Goal: Task Accomplishment & Management: Manage account settings

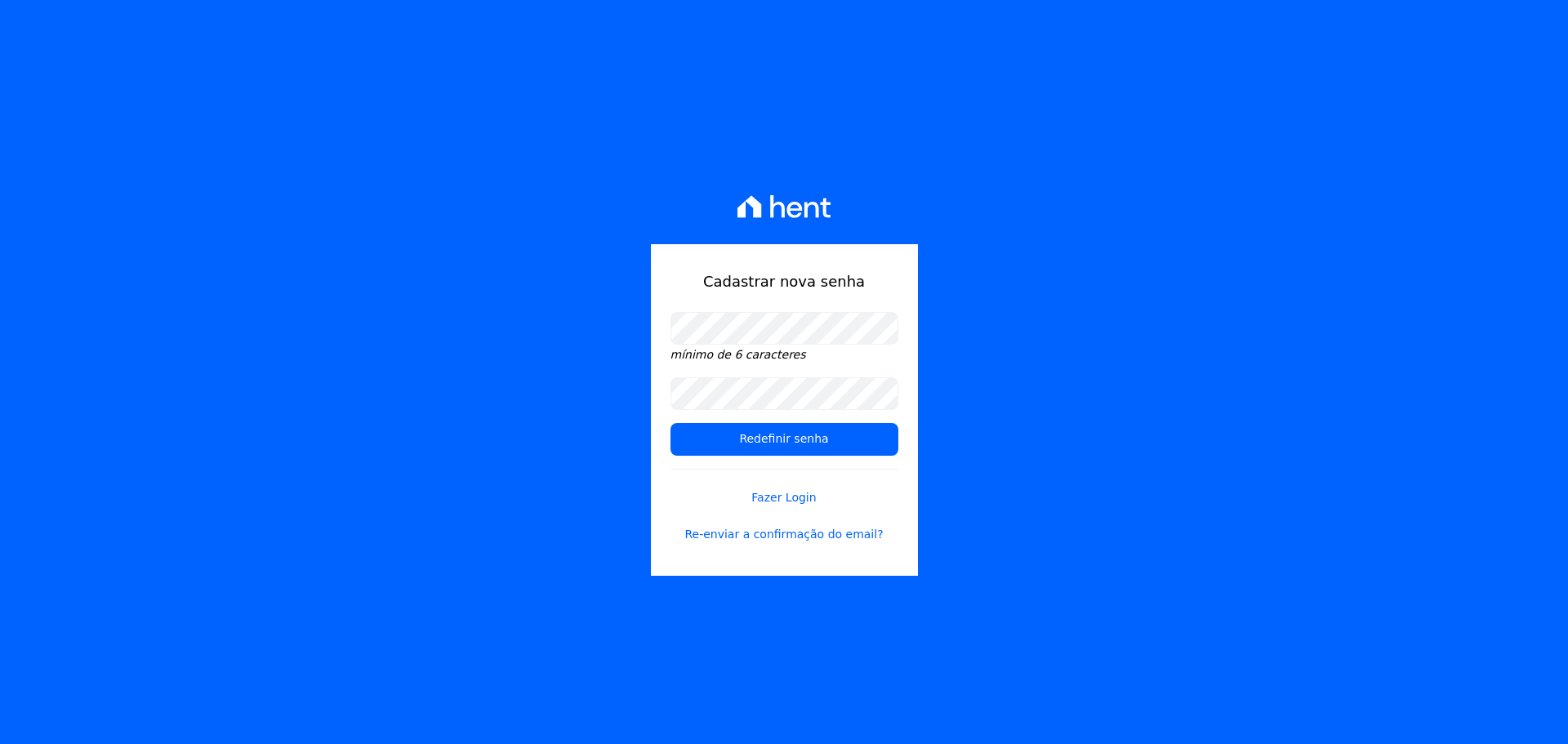
click at [752, 343] on div "mínimo de 6 caracteres" at bounding box center [784, 338] width 228 height 52
click at [752, 345] on div "mínimo de 6 caracteres" at bounding box center [784, 338] width 228 height 52
click at [725, 434] on input "Redefinir senha" at bounding box center [784, 439] width 228 height 33
click at [762, 441] on input "Redefinir senha" at bounding box center [784, 439] width 228 height 33
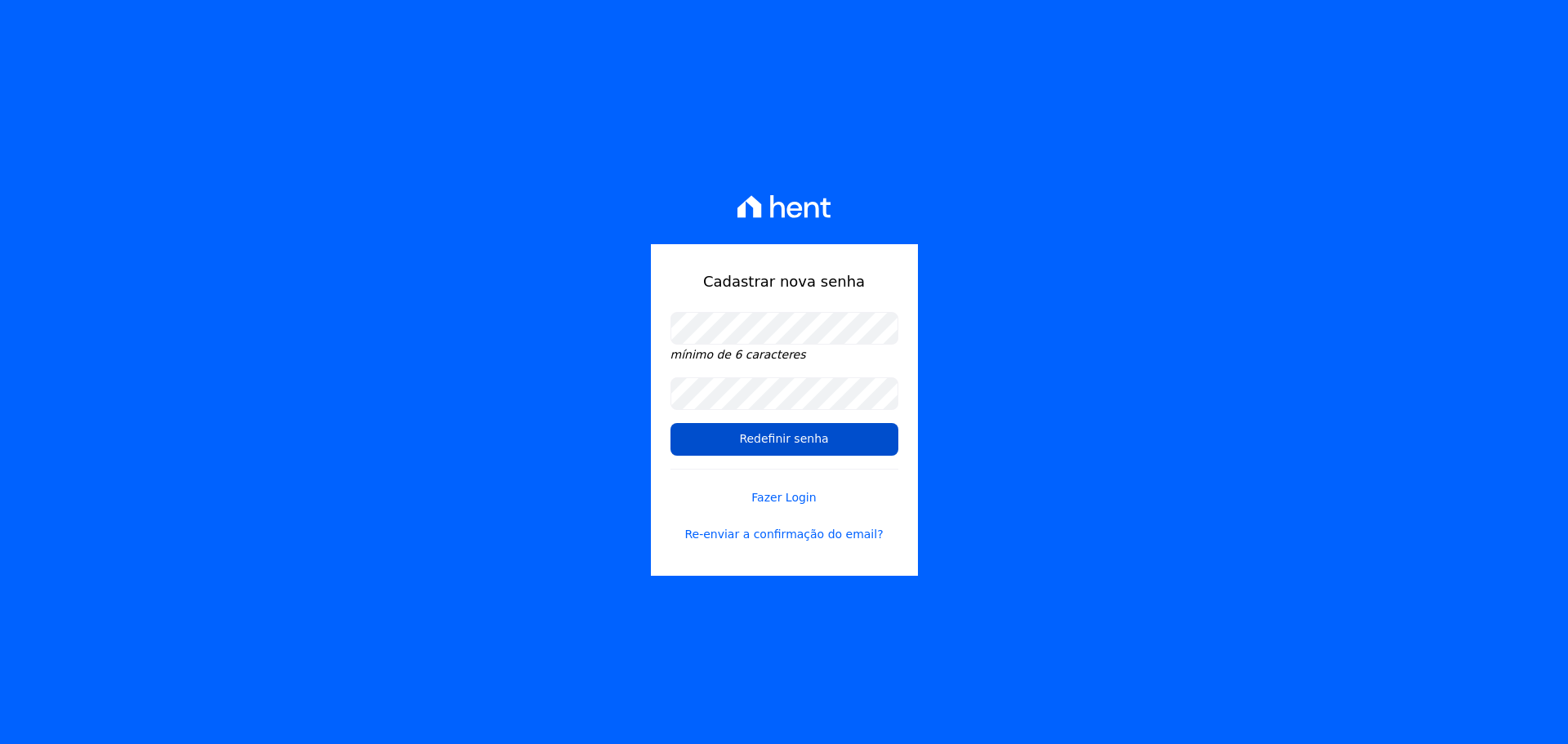
click at [761, 442] on input "Redefinir senha" at bounding box center [784, 439] width 228 height 33
click at [802, 532] on link "Re-enviar a confirmação do email?" at bounding box center [784, 534] width 228 height 17
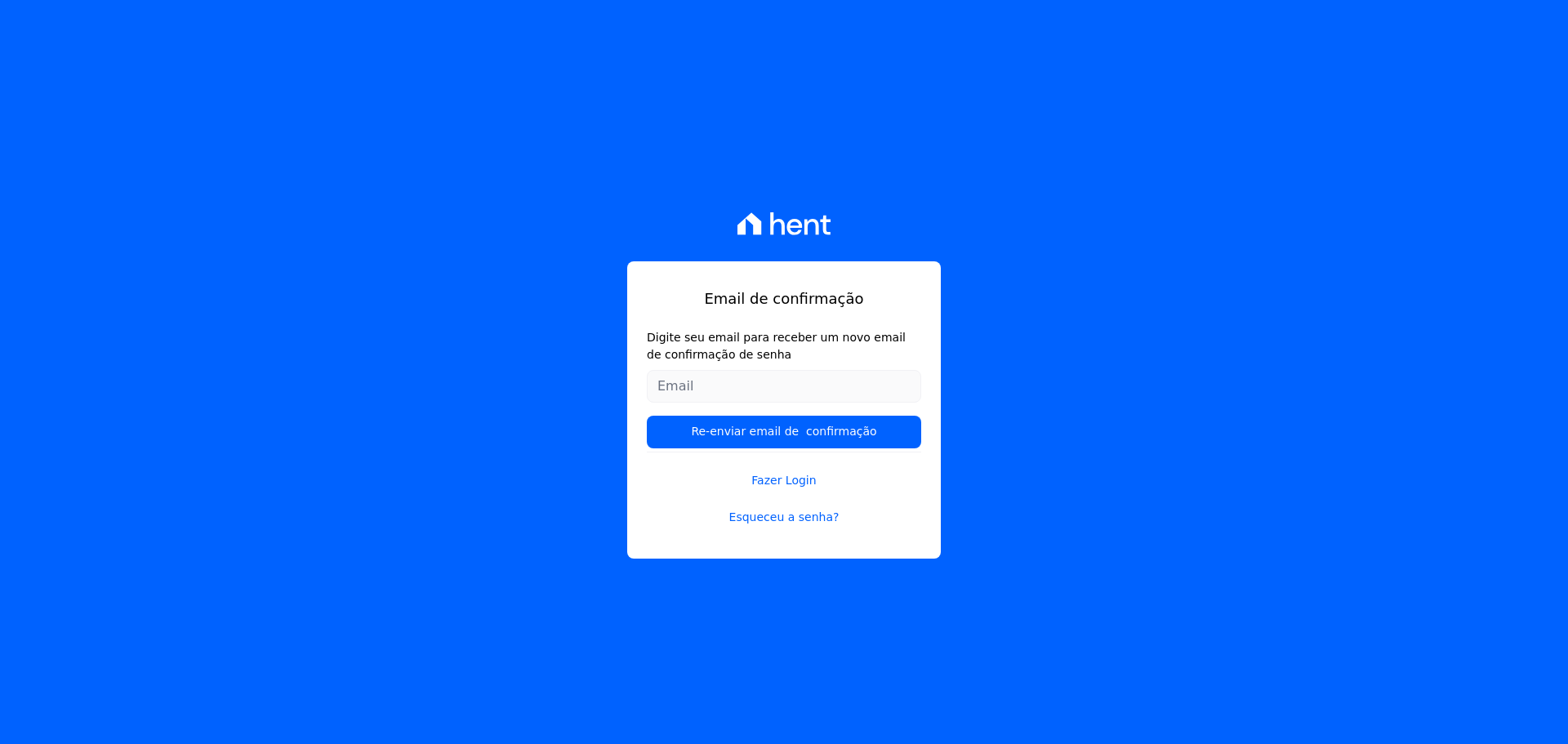
click at [737, 360] on label "Digite seu email para receber um novo email de confirmação de senha" at bounding box center [784, 346] width 275 height 34
click at [737, 370] on input "Digite seu email para receber um novo email de confirmação de senha" at bounding box center [784, 386] width 275 height 33
click at [737, 360] on label "Digite seu email para receber um novo email de confirmação de senha" at bounding box center [784, 346] width 275 height 34
click at [737, 370] on input "Digite seu email para receber um novo email de confirmação de senha" at bounding box center [784, 386] width 275 height 33
click at [737, 360] on label "Digite seu email para receber um novo email de confirmação de senha" at bounding box center [784, 346] width 275 height 34
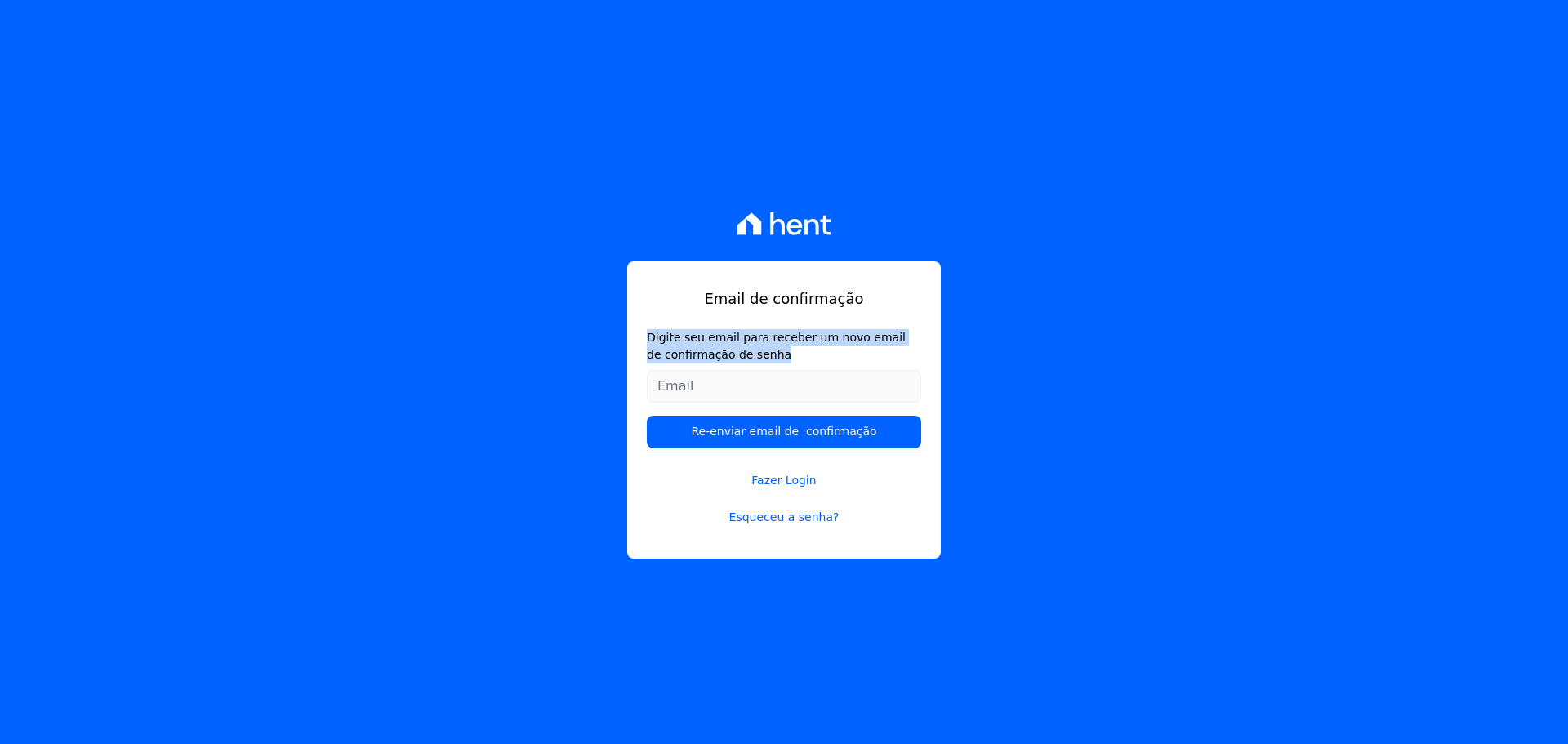
click at [737, 370] on input "Digite seu email para receber um novo email de confirmação de senha" at bounding box center [784, 386] width 275 height 33
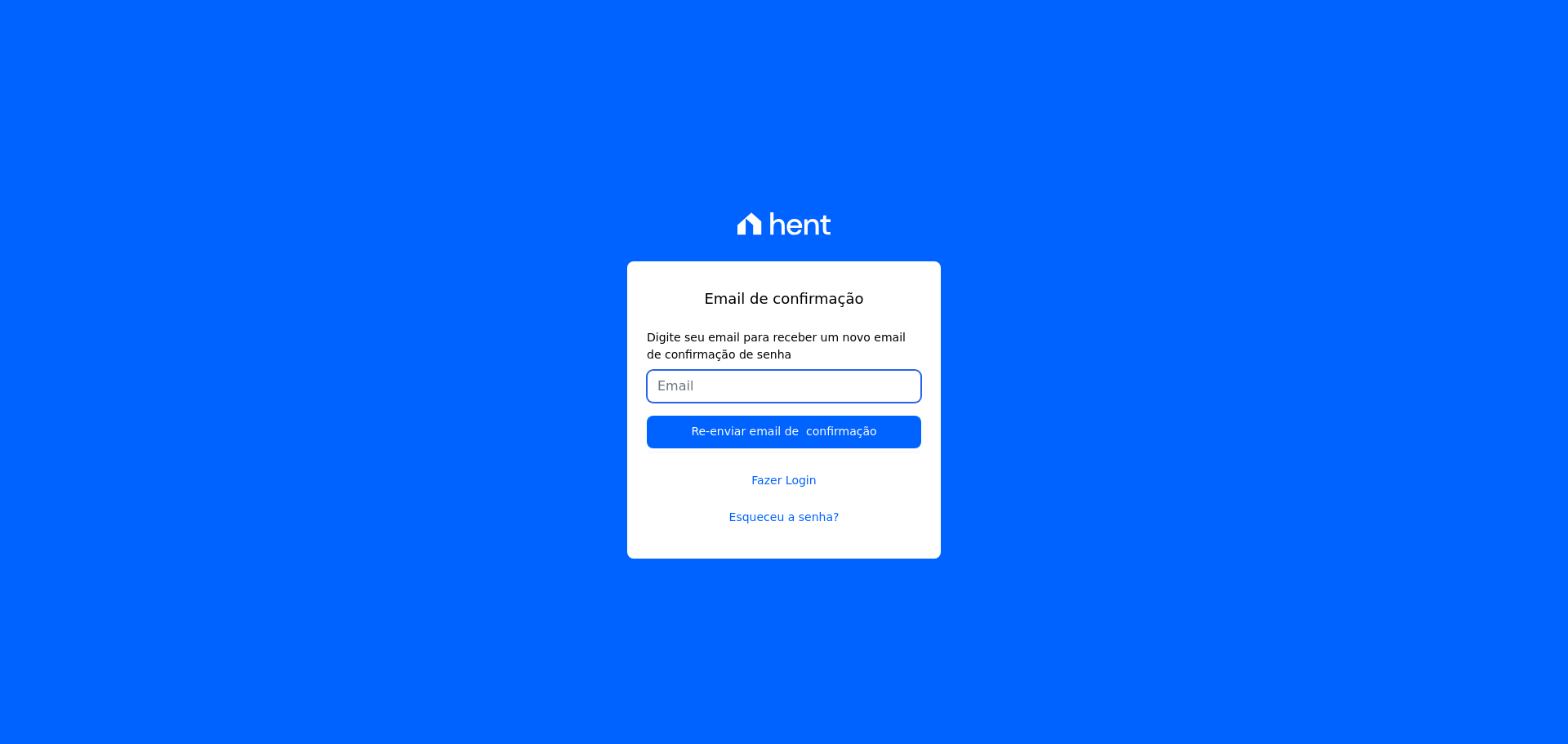
click at [787, 381] on input "Digite seu email para receber um novo email de confirmação de senha" at bounding box center [784, 386] width 275 height 33
type input "guilherme@agileurbanismo.com"
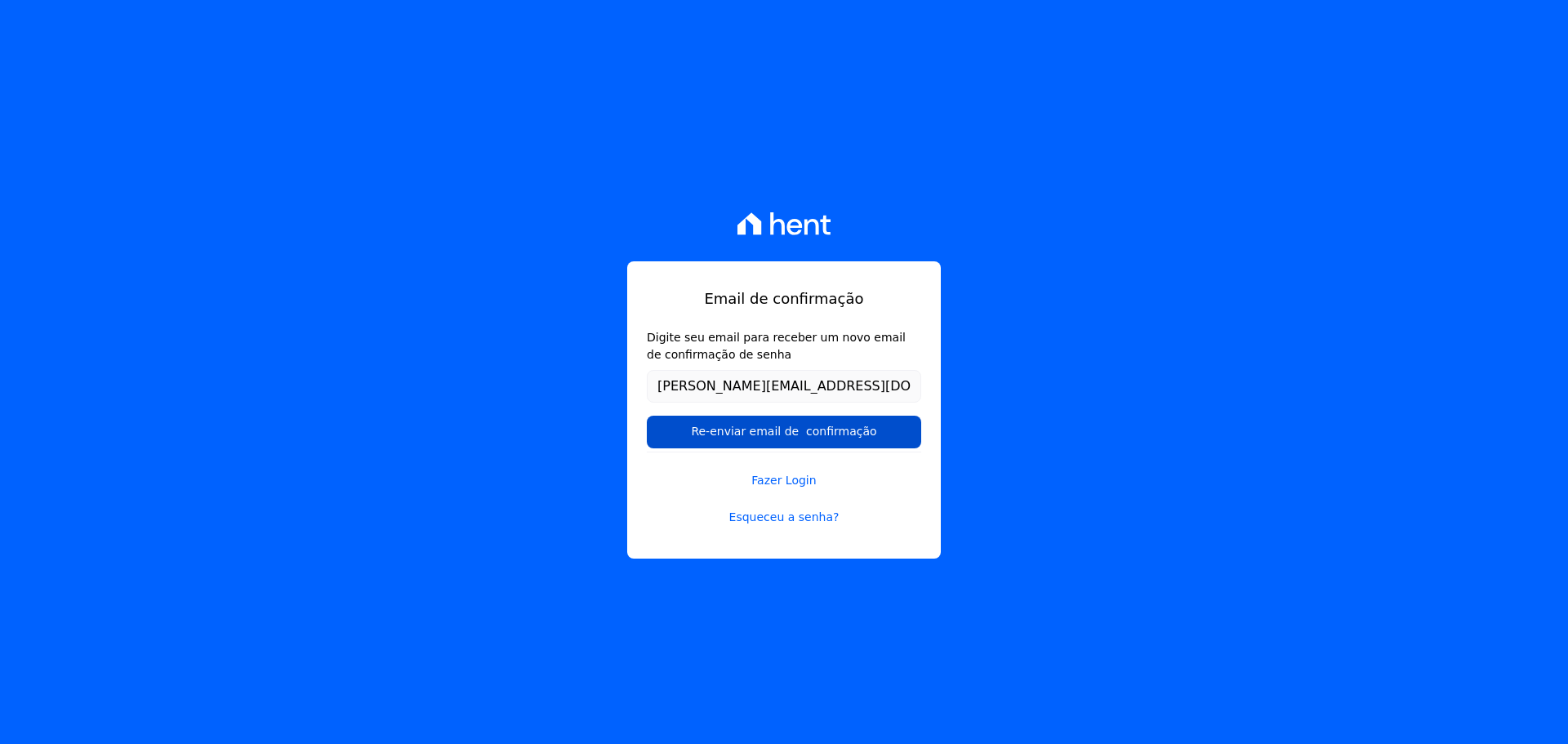
click at [787, 432] on input "Re-enviar email de confirmação" at bounding box center [784, 432] width 275 height 33
click at [731, 429] on input "Re-enviar email de confirmação" at bounding box center [784, 432] width 275 height 33
click at [729, 429] on input "Re-enviar email de confirmação" at bounding box center [784, 432] width 275 height 33
click at [658, 433] on input "Re-enviar email de confirmação" at bounding box center [784, 432] width 275 height 33
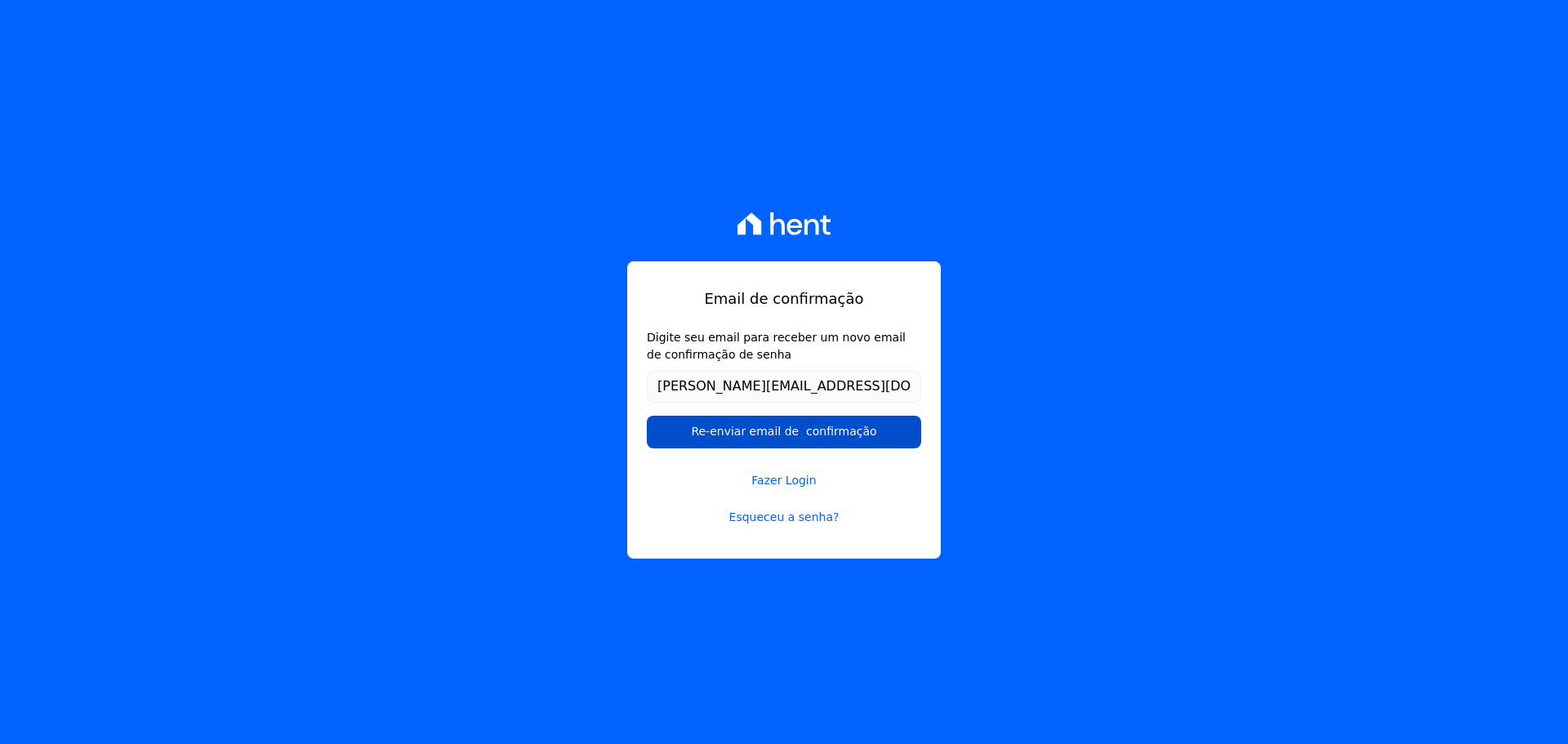
click at [718, 435] on input "Re-enviar email de confirmação" at bounding box center [784, 432] width 275 height 33
click at [796, 477] on link "Fazer Login" at bounding box center [784, 470] width 275 height 38
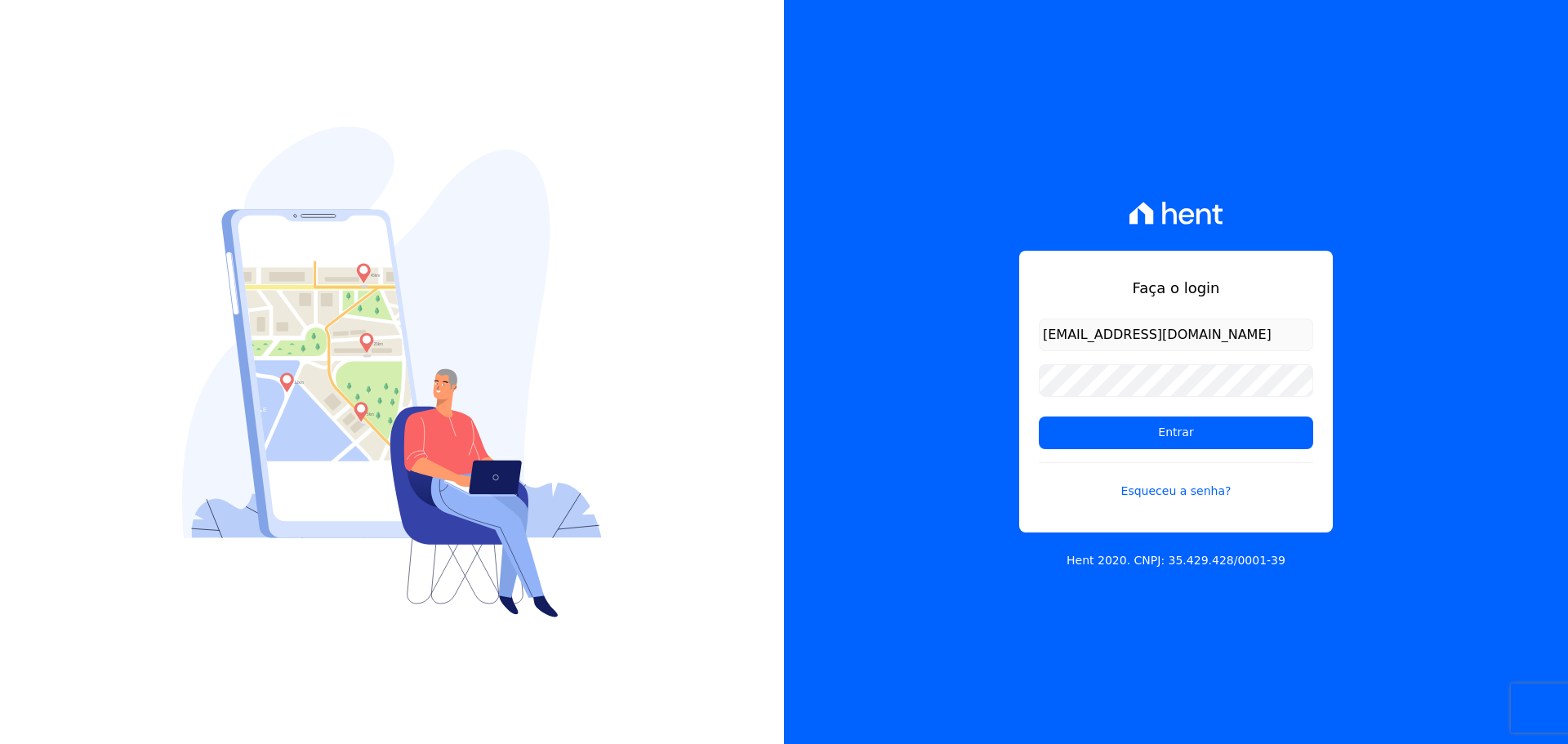
click at [1214, 336] on input "[EMAIL_ADDRESS][DOMAIN_NAME]" at bounding box center [1176, 334] width 275 height 33
type input "guilherme@agileurbanismo.com"
click at [1078, 434] on input "Entrar" at bounding box center [1176, 432] width 275 height 33
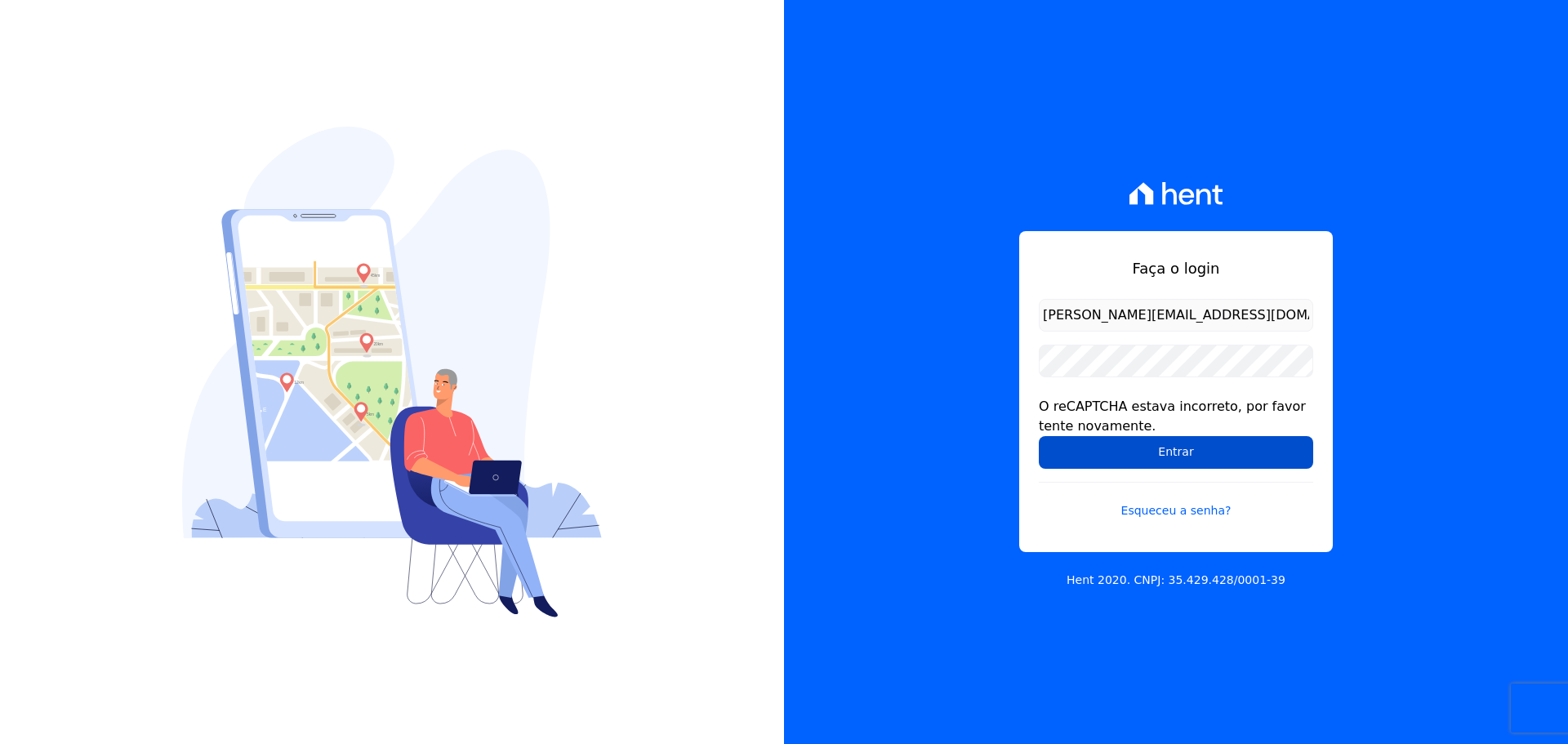
click at [1163, 448] on input "Entrar" at bounding box center [1176, 452] width 275 height 33
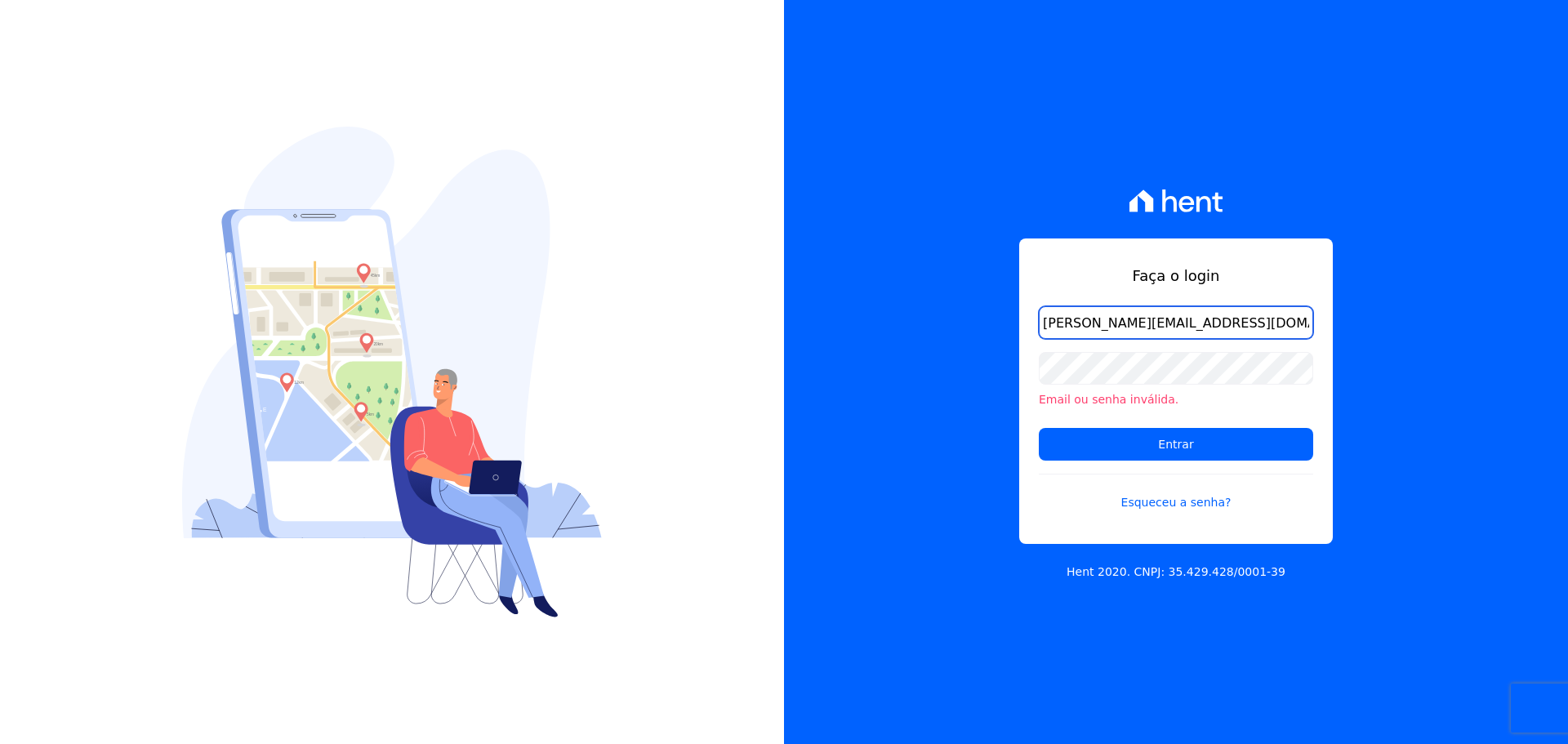
click at [1172, 313] on input "[PERSON_NAME][EMAIL_ADDRESS][DOMAIN_NAME]" at bounding box center [1176, 322] width 275 height 33
type input "[EMAIL_ADDRESS][DOMAIN_NAME]"
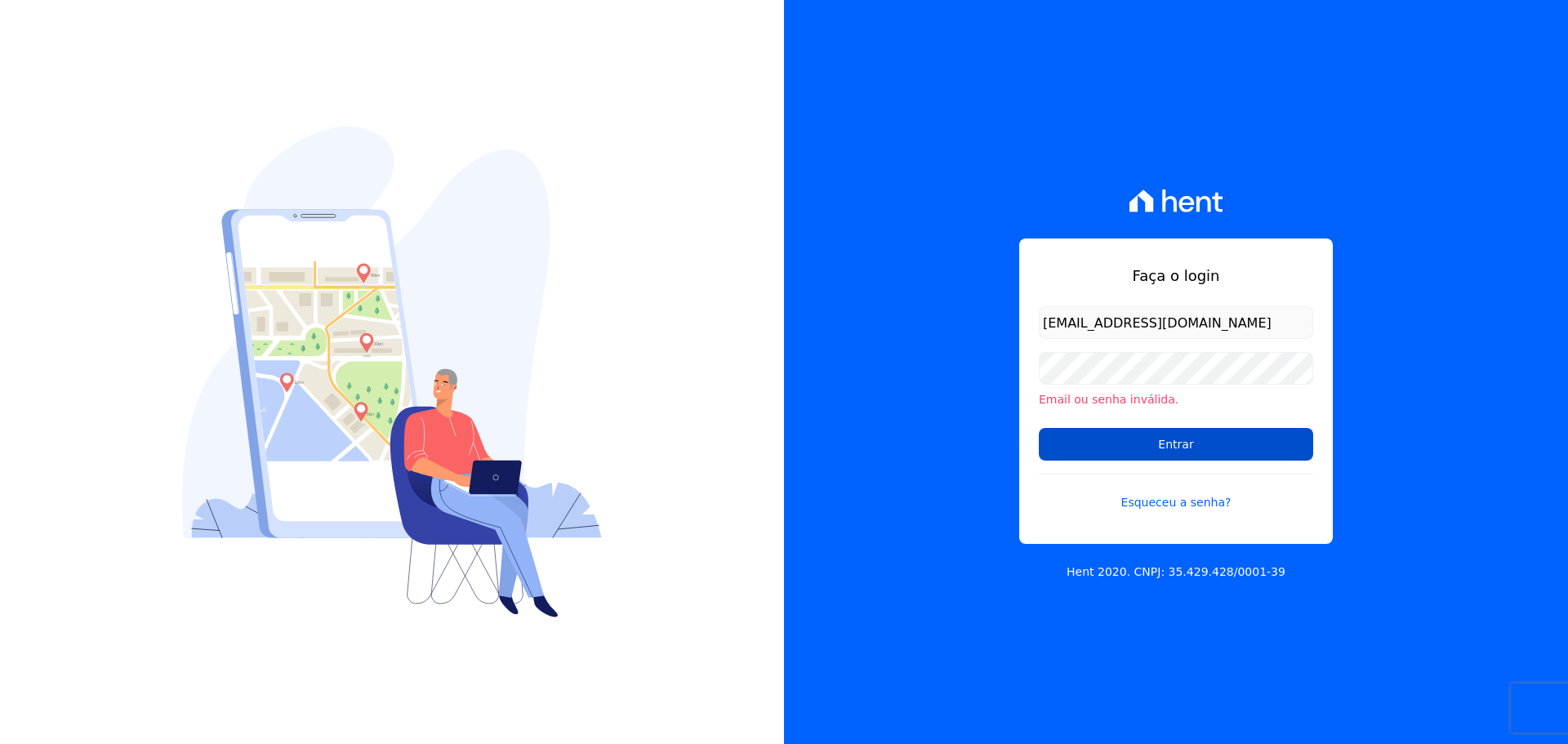
click at [1118, 451] on input "Entrar" at bounding box center [1176, 444] width 275 height 33
click at [1102, 450] on input "Entrar" at bounding box center [1176, 444] width 275 height 33
